Goal: Check status: Verify the current state of an ongoing process or item

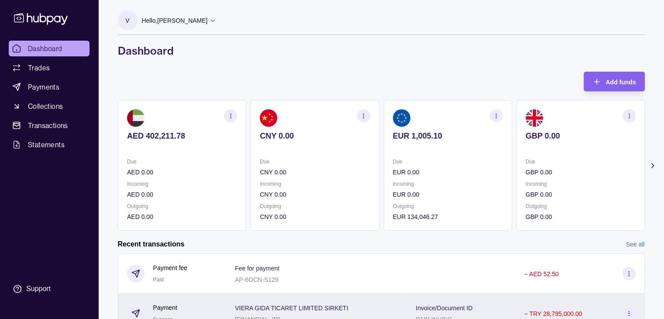
click at [285, 307] on p "VIERA GIDA TICARET LIMITED SIRKETI" at bounding box center [291, 307] width 113 height 7
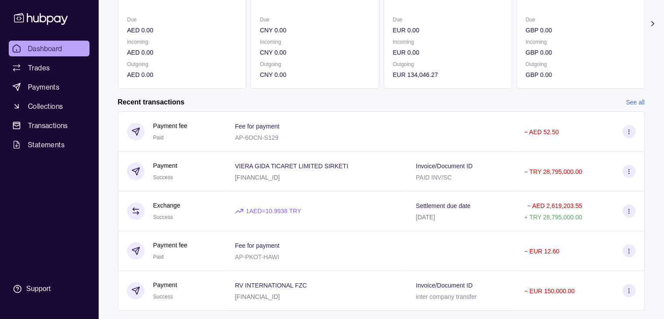
scroll to position [143, 0]
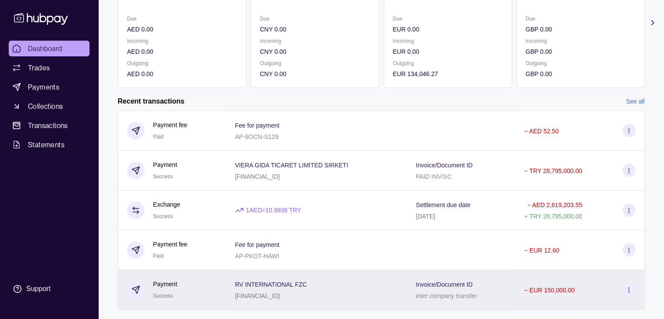
click at [504, 290] on div "Invoice/Document ID inter company transfer" at bounding box center [461, 290] width 91 height 22
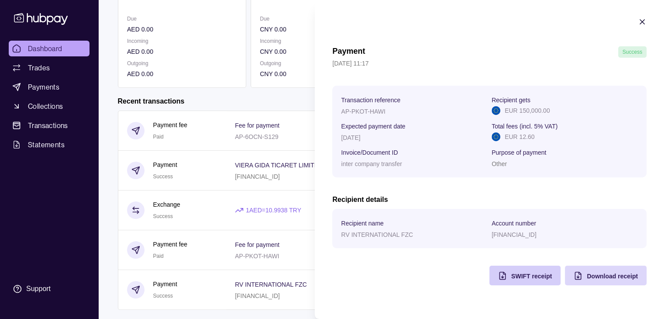
click at [535, 280] on span "SWIFT receipt" at bounding box center [531, 276] width 41 height 7
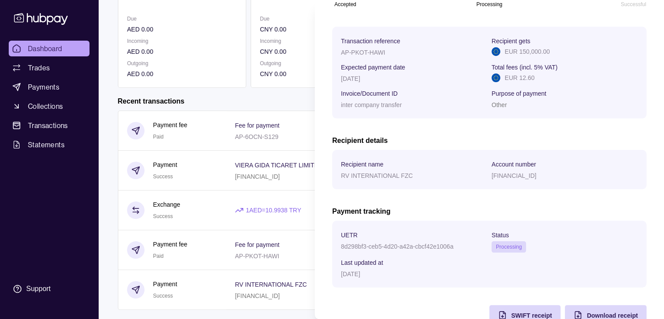
scroll to position [140, 0]
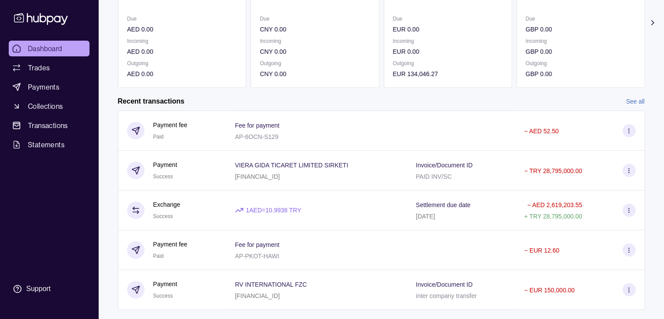
click at [275, 104] on html "Dashboard Trades Payments Collections Transactions Statements Support V Hello, …" at bounding box center [332, 97] width 664 height 480
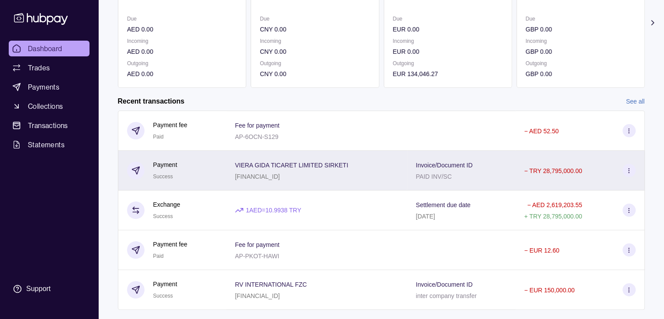
click at [525, 169] on p "− TRY 28,795,000.00" at bounding box center [554, 170] width 58 height 7
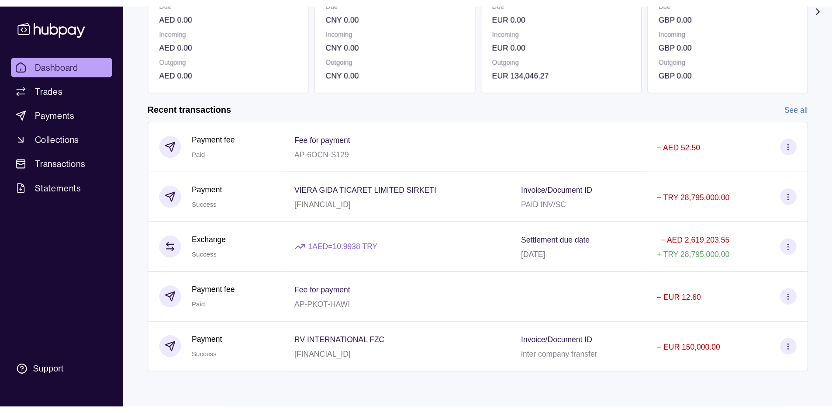
scroll to position [68, 0]
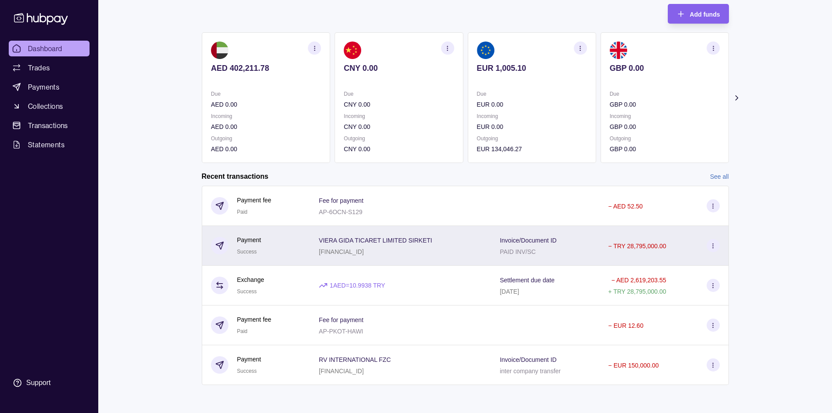
click at [605, 247] on div "− TRY 28,795,000.00" at bounding box center [664, 246] width 129 height 40
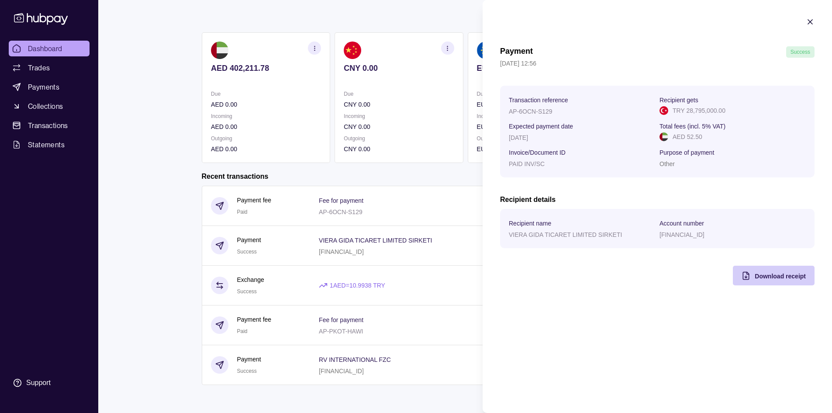
click at [664, 274] on span "Download receipt" at bounding box center [780, 276] width 51 height 7
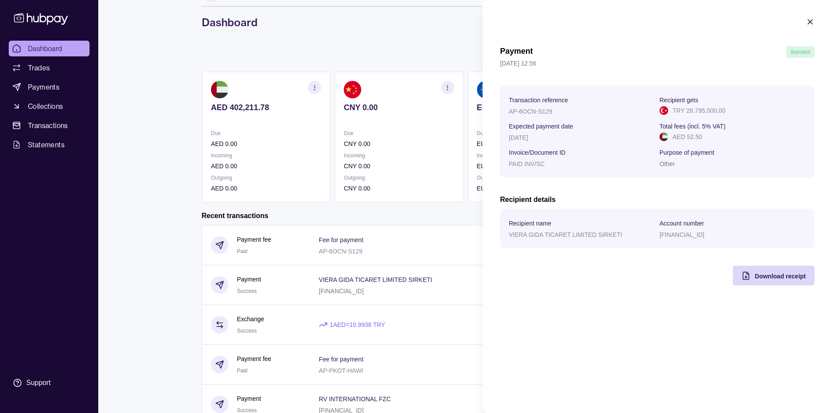
scroll to position [0, 0]
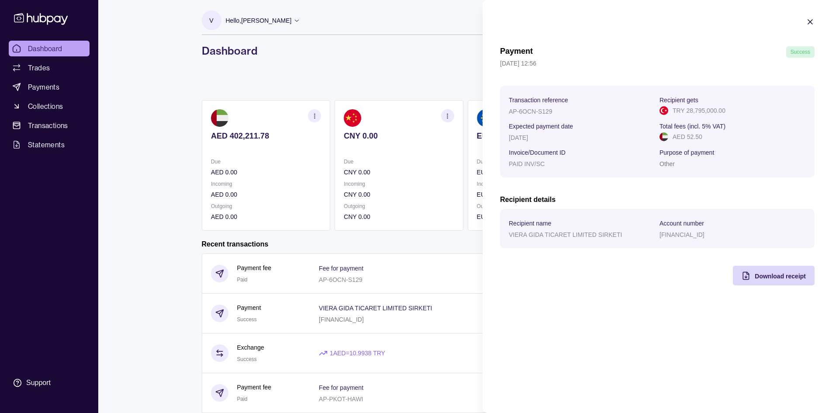
click at [664, 24] on icon "button" at bounding box center [810, 22] width 4 height 4
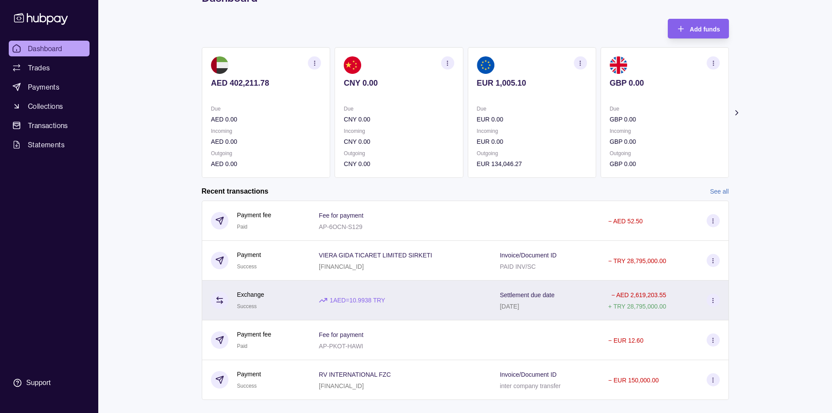
scroll to position [68, 0]
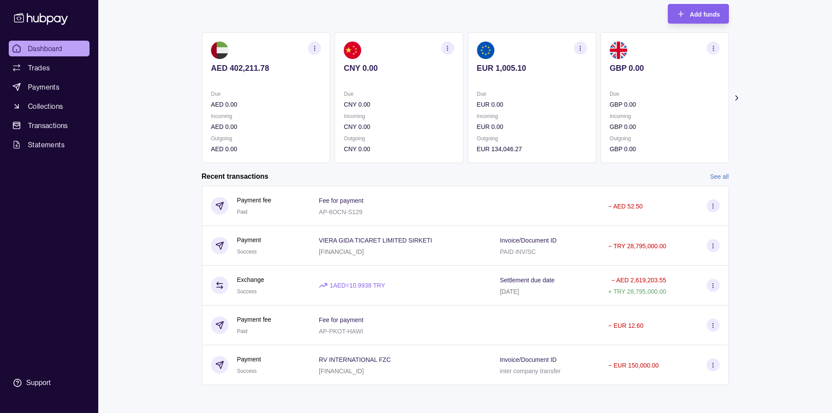
click at [664, 176] on link "See all" at bounding box center [719, 177] width 19 height 10
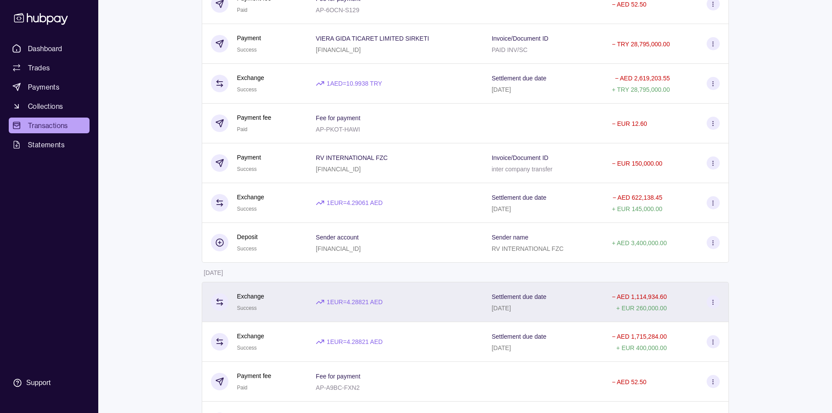
scroll to position [218, 0]
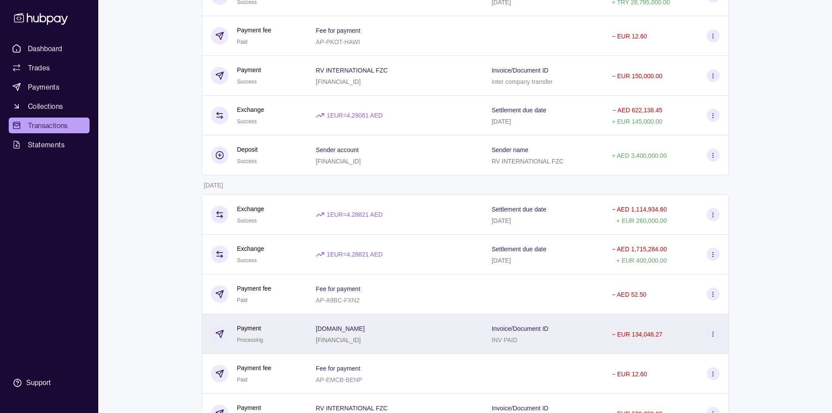
click at [627, 318] on div "− EUR 134,046.27" at bounding box center [666, 334] width 126 height 40
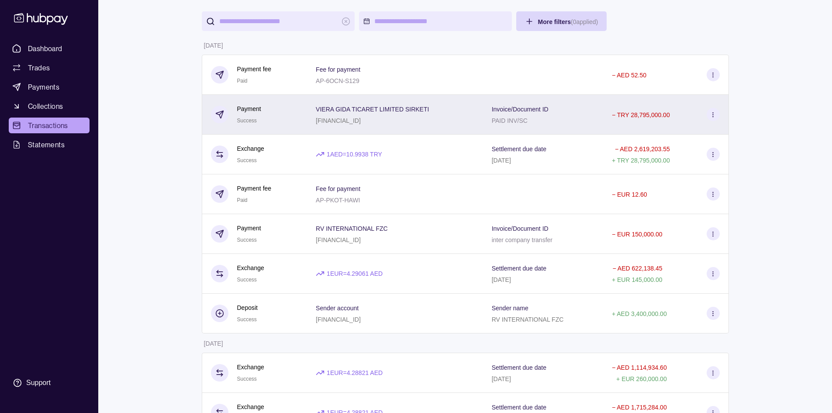
scroll to position [0, 0]
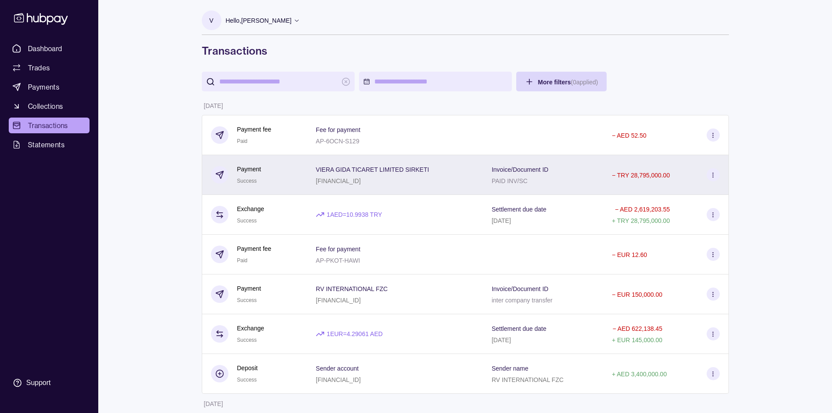
click at [504, 186] on div "Invoice/Document ID PAID INV/SC" at bounding box center [543, 175] width 120 height 40
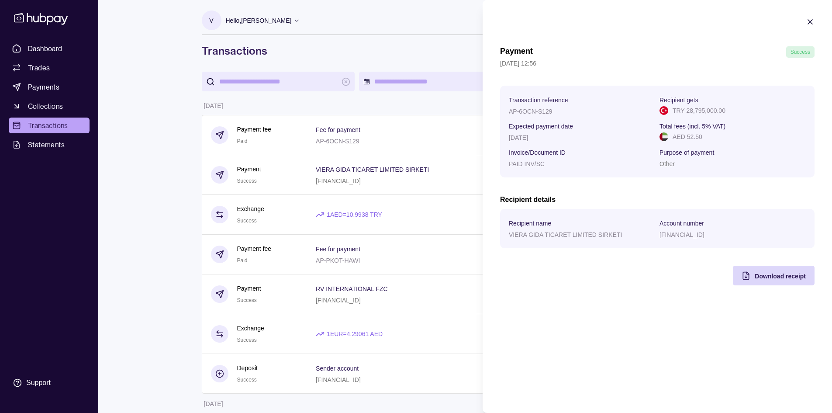
click at [664, 20] on icon "button" at bounding box center [810, 21] width 9 height 9
